Goal: Information Seeking & Learning: Learn about a topic

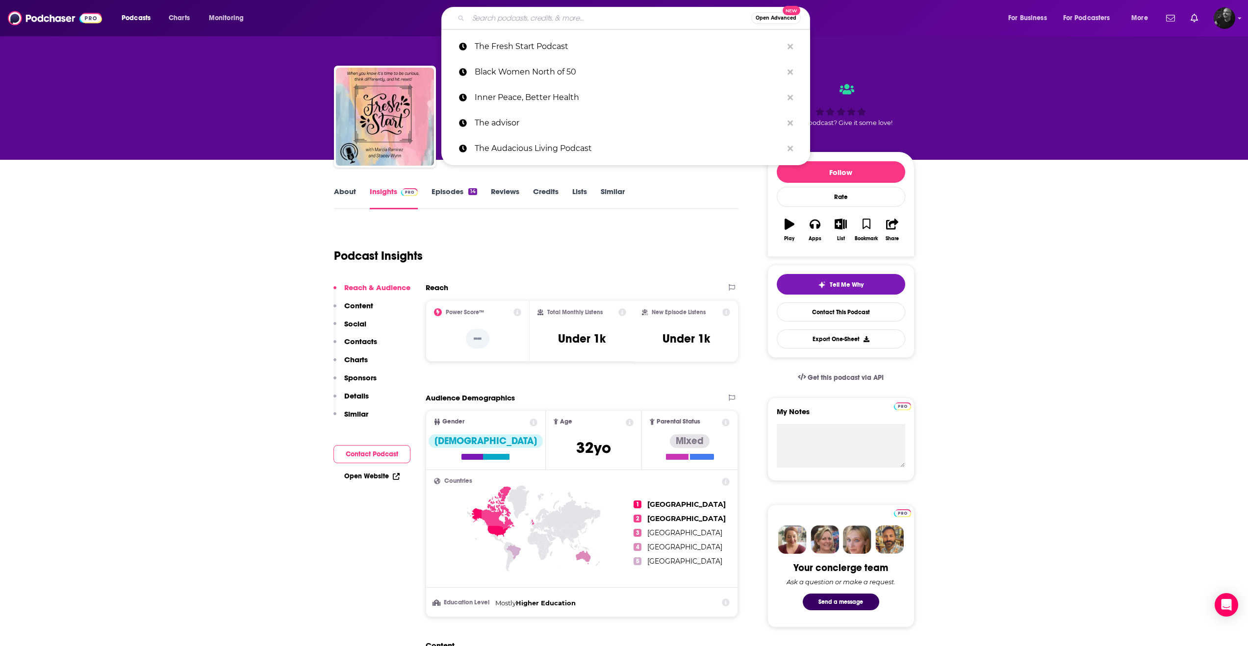
click at [517, 20] on input "Search podcasts, credits, & more..." at bounding box center [609, 18] width 283 height 16
paste input "Personal Development Mastery"
type input "Personal Development Mastery"
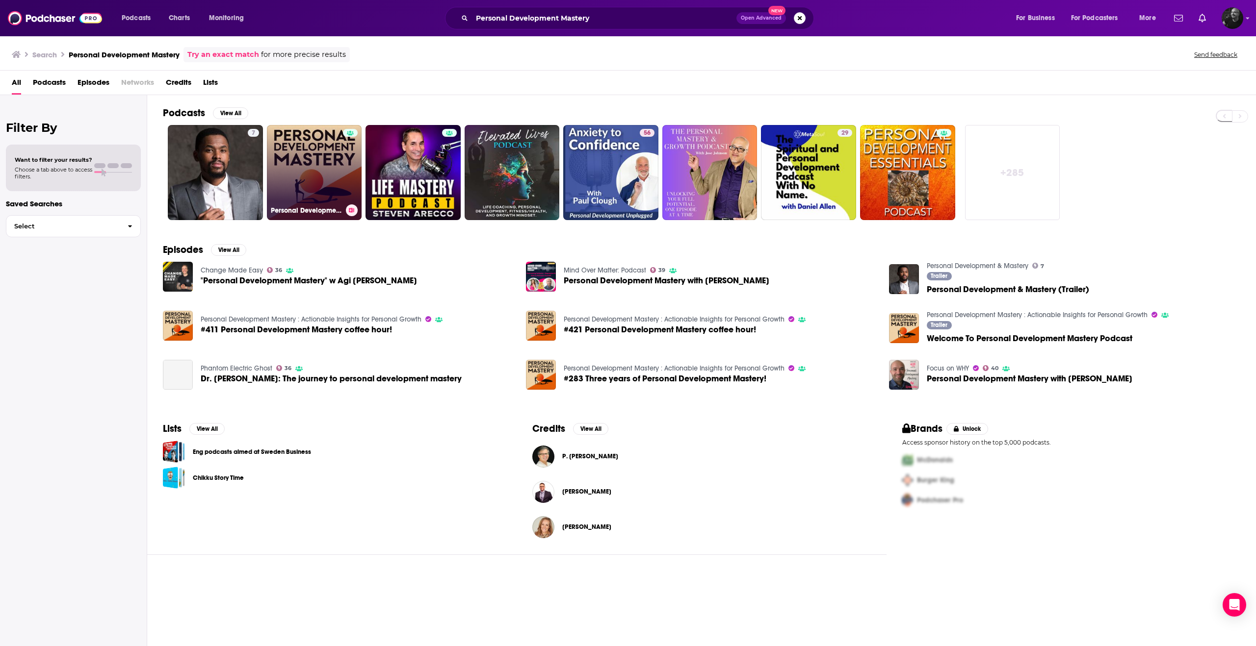
click at [319, 171] on link "Personal Development Mastery : Actionable Insights for Personal Growth" at bounding box center [314, 172] width 95 height 95
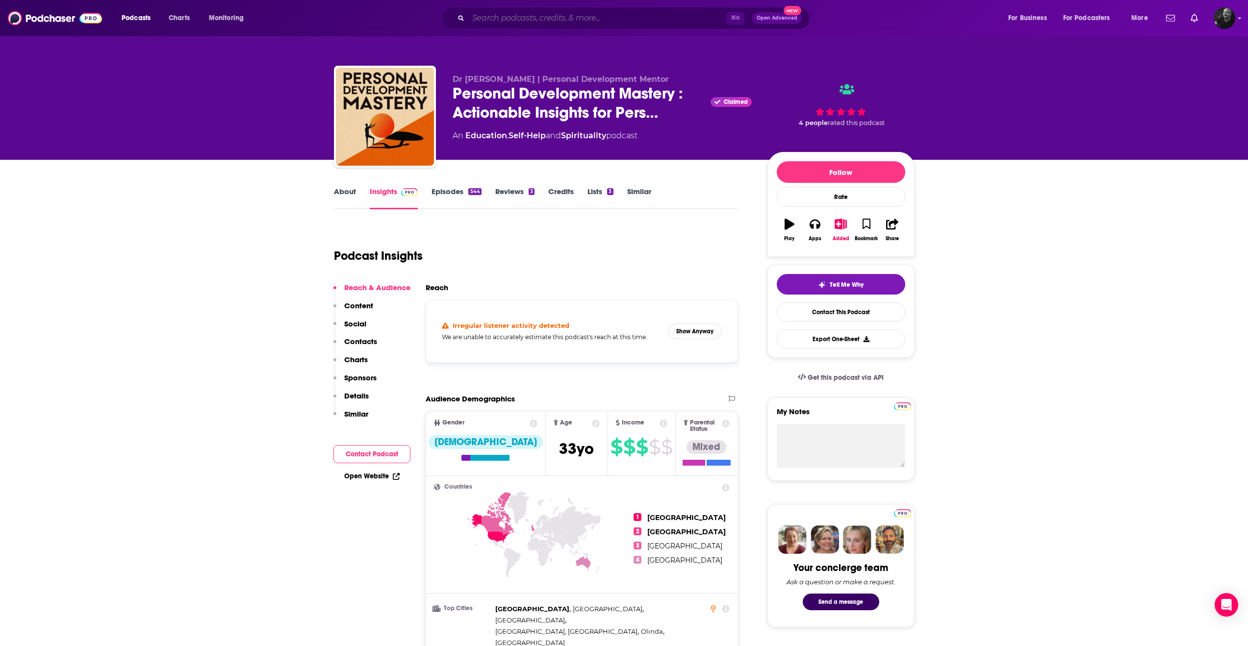
click at [590, 16] on input "Search podcasts, credits, & more..." at bounding box center [597, 18] width 258 height 16
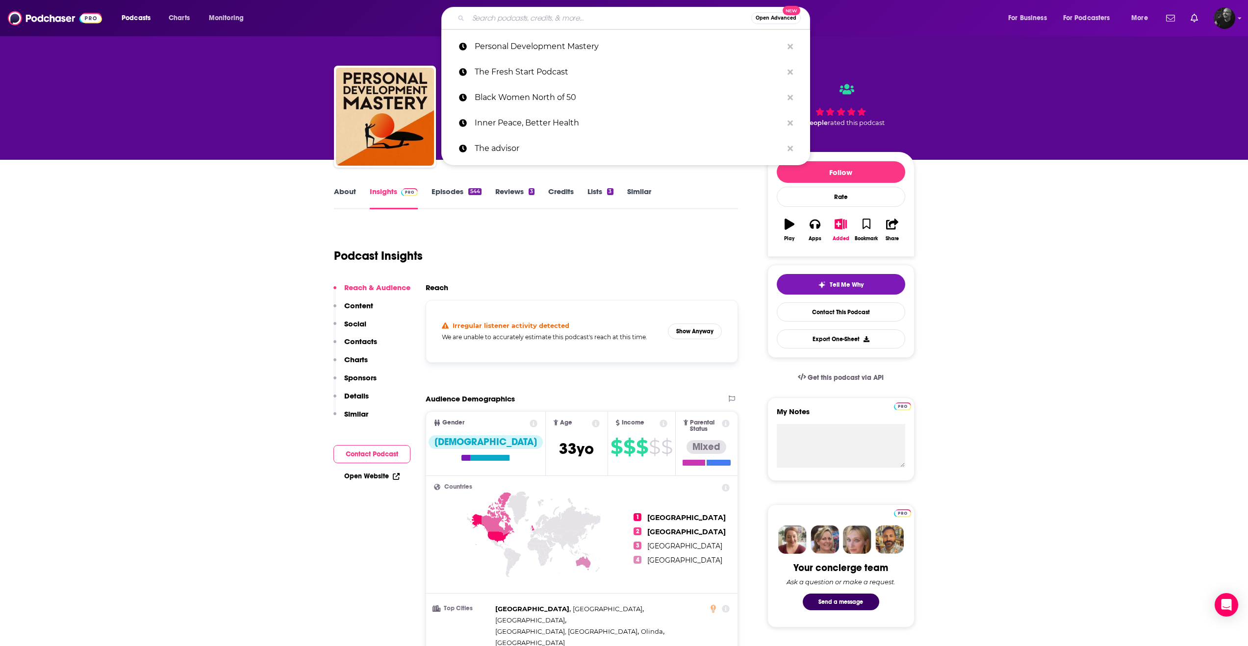
paste input "Becoming Secure with Magsmindset"
type input "Becoming Secure with Magsmindset"
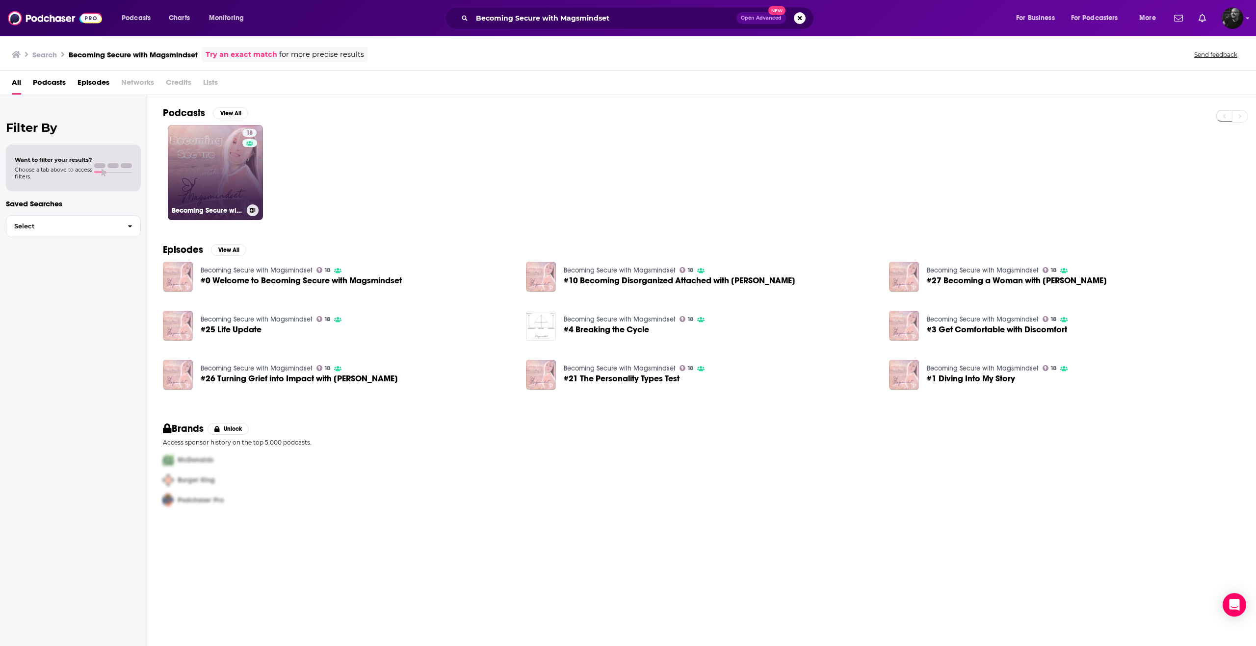
click at [239, 172] on link "18 Becoming Secure with Magsmindset" at bounding box center [215, 172] width 95 height 95
